Goal: Transaction & Acquisition: Purchase product/service

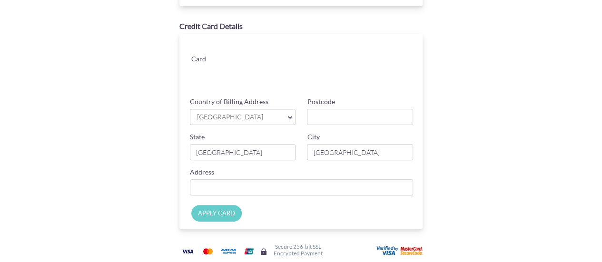
scroll to position [94, 0]
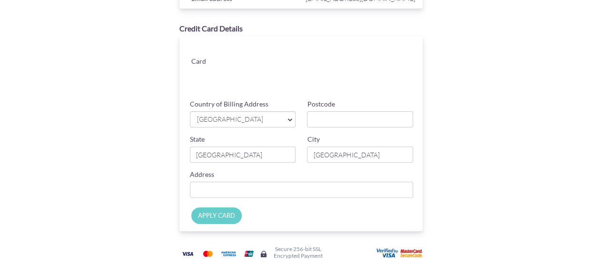
click at [234, 117] on span "[GEOGRAPHIC_DATA]" at bounding box center [238, 120] width 84 height 10
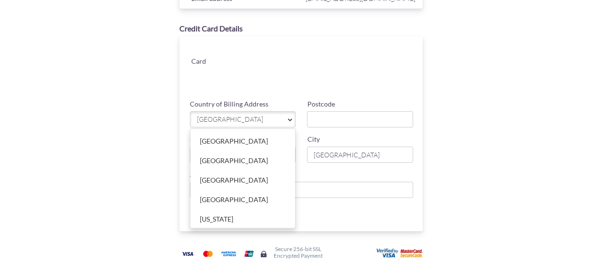
click at [212, 119] on span "[GEOGRAPHIC_DATA]" at bounding box center [238, 120] width 84 height 10
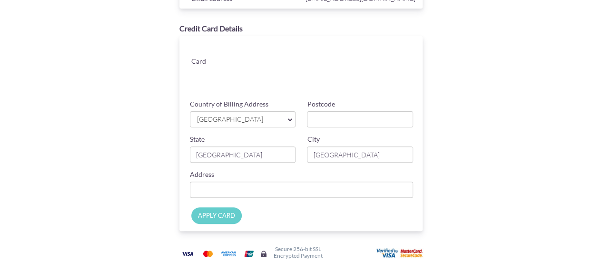
click at [246, 124] on span "[GEOGRAPHIC_DATA]" at bounding box center [238, 120] width 84 height 10
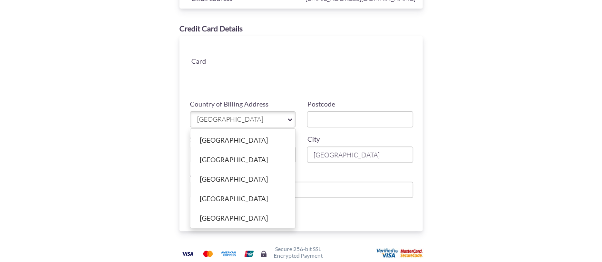
scroll to position [1894, 0]
click at [202, 208] on link "[GEOGRAPHIC_DATA]" at bounding box center [242, 217] width 105 height 19
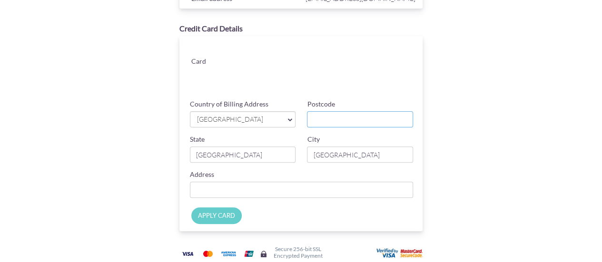
click at [332, 120] on input "Postcode" at bounding box center [360, 119] width 106 height 16
type input "411057"
click at [224, 158] on input "[GEOGRAPHIC_DATA]" at bounding box center [243, 155] width 106 height 16
type input "S"
type input "[GEOGRAPHIC_DATA]"
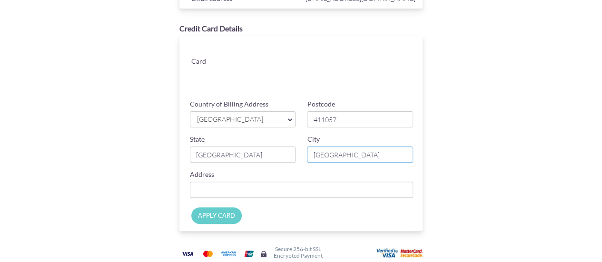
click at [322, 158] on input "[GEOGRAPHIC_DATA]" at bounding box center [360, 155] width 106 height 16
click at [345, 156] on input "[GEOGRAPHIC_DATA]" at bounding box center [360, 155] width 106 height 16
type input "S"
type input "Pune"
click at [339, 187] on input "Country of Billing Address" at bounding box center [302, 190] width 224 height 16
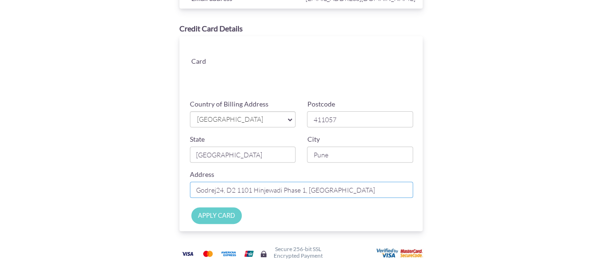
type input "Godrej24, D2 1101 Hinjewadi Phase 1, [GEOGRAPHIC_DATA]"
click at [208, 220] on input "APPLY CARD" at bounding box center [216, 216] width 50 height 17
type input "Applying..."
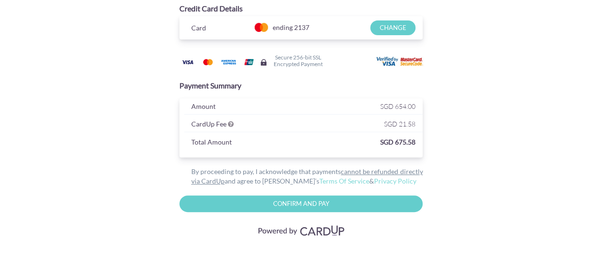
scroll to position [0, 0]
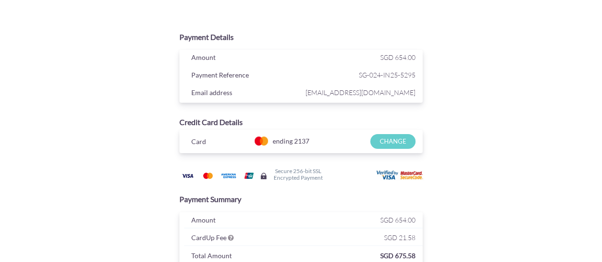
click at [399, 137] on input "CHANGE" at bounding box center [392, 141] width 45 height 15
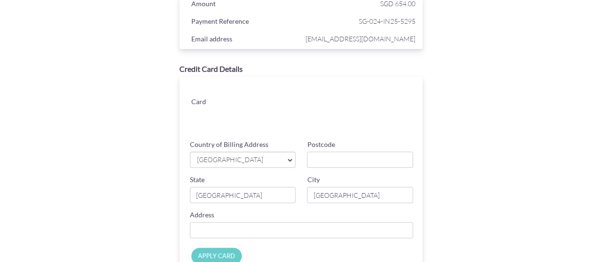
scroll to position [52, 0]
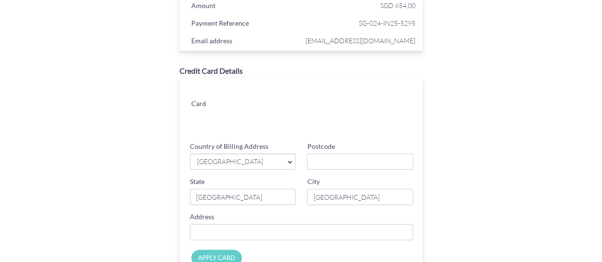
click at [210, 165] on span "[GEOGRAPHIC_DATA]" at bounding box center [238, 162] width 84 height 10
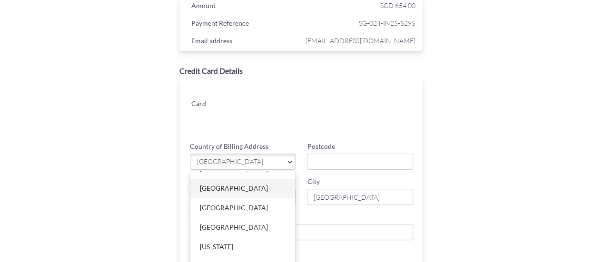
scroll to position [16, 0]
click at [207, 132] on div "Card" at bounding box center [303, 108] width 253 height 59
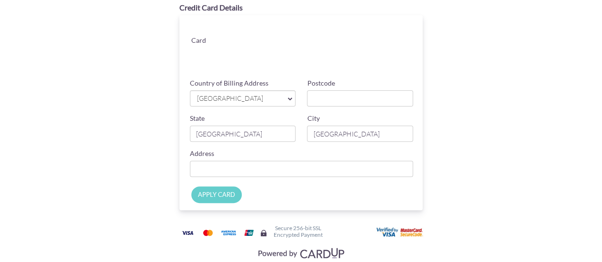
scroll to position [116, 0]
click at [326, 98] on input "Postcode" at bounding box center [360, 98] width 106 height 16
type input "519951"
click at [325, 165] on input "Country of Billing Address" at bounding box center [302, 168] width 224 height 16
type input "Block5- #14-01, Elias Green"
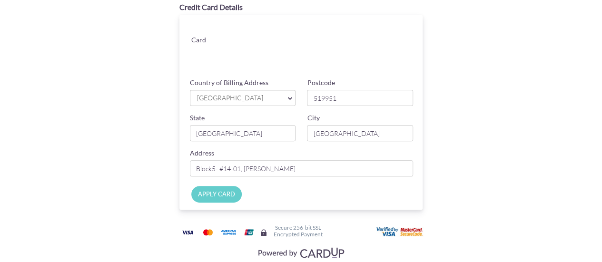
click at [212, 198] on input "APPLY CARD" at bounding box center [216, 194] width 50 height 17
type input "Applying..."
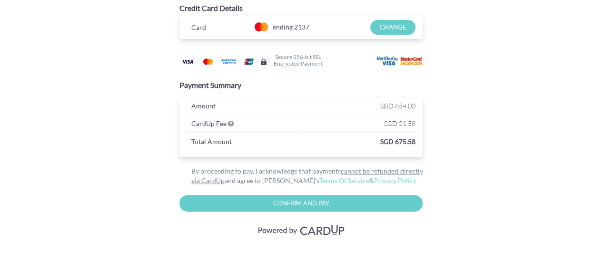
click at [307, 202] on input "Confirm and Pay" at bounding box center [301, 203] width 244 height 17
type input "Please wait..."
